Goal: Go to known website: Go to known website

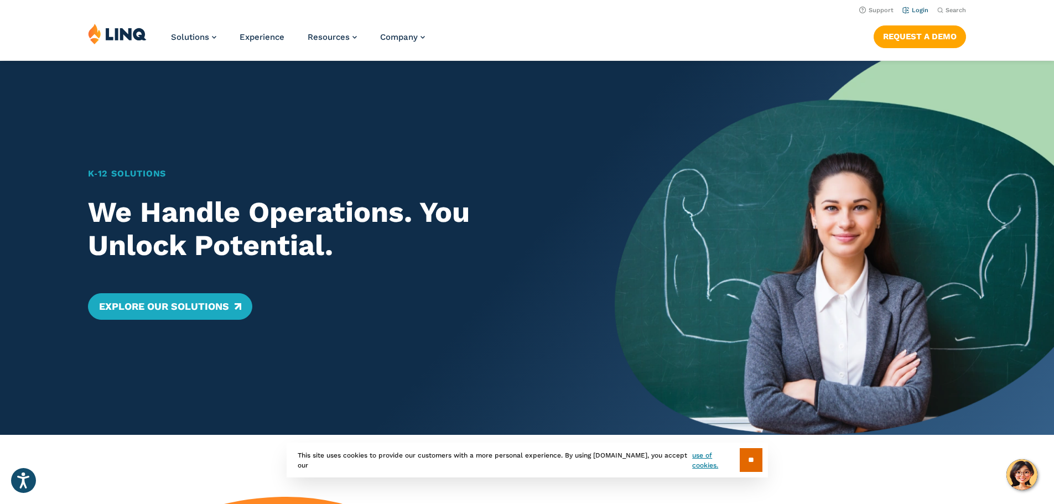
click at [916, 9] on link "Login" at bounding box center [916, 10] width 26 height 7
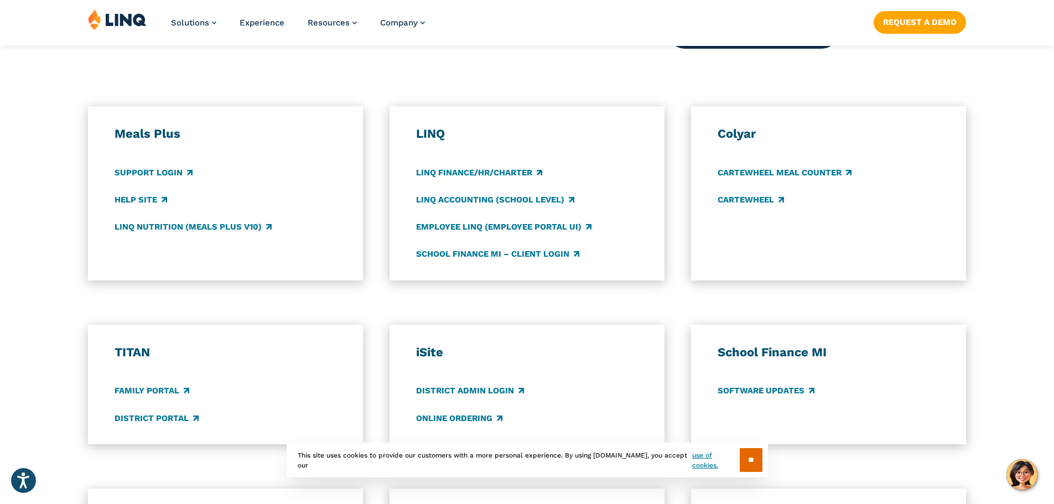
scroll to position [609, 0]
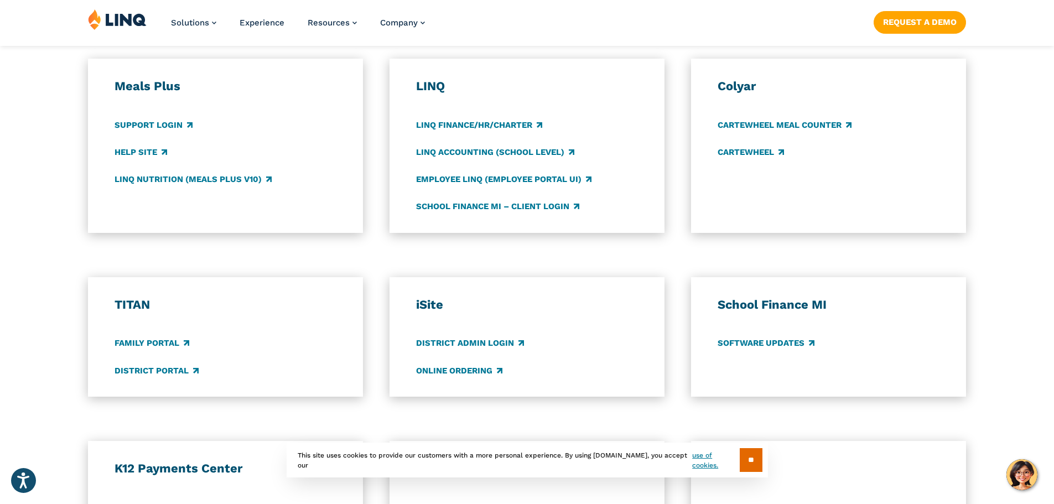
click at [102, 19] on img at bounding box center [117, 19] width 59 height 21
